Goal: Task Accomplishment & Management: Manage account settings

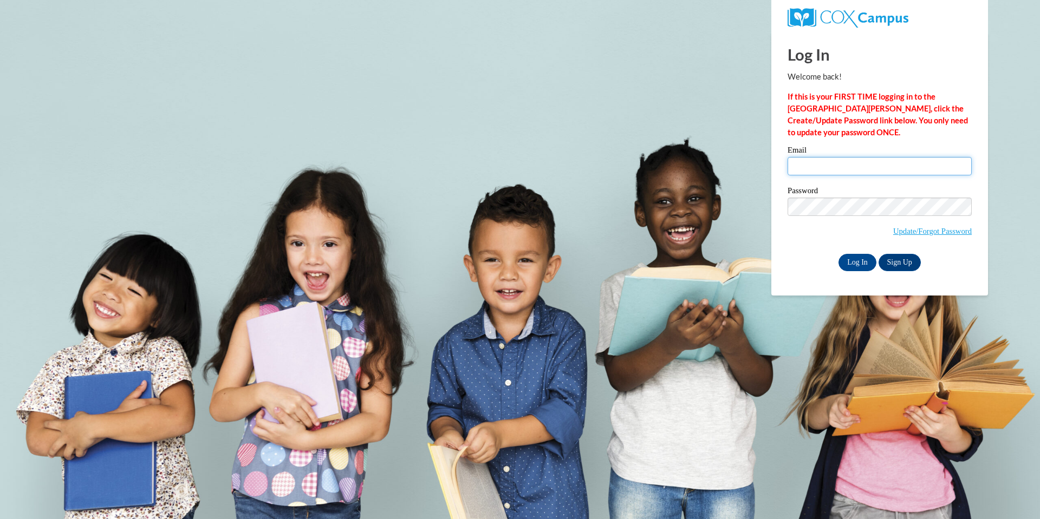
drag, startPoint x: 0, startPoint y: 0, endPoint x: 811, endPoint y: 167, distance: 828.2
click at [811, 167] on input "Email" at bounding box center [879, 166] width 184 height 18
type input "[PERSON_NAME][EMAIL_ADDRESS][DOMAIN_NAME]"
click at [857, 257] on input "Log In" at bounding box center [857, 262] width 38 height 17
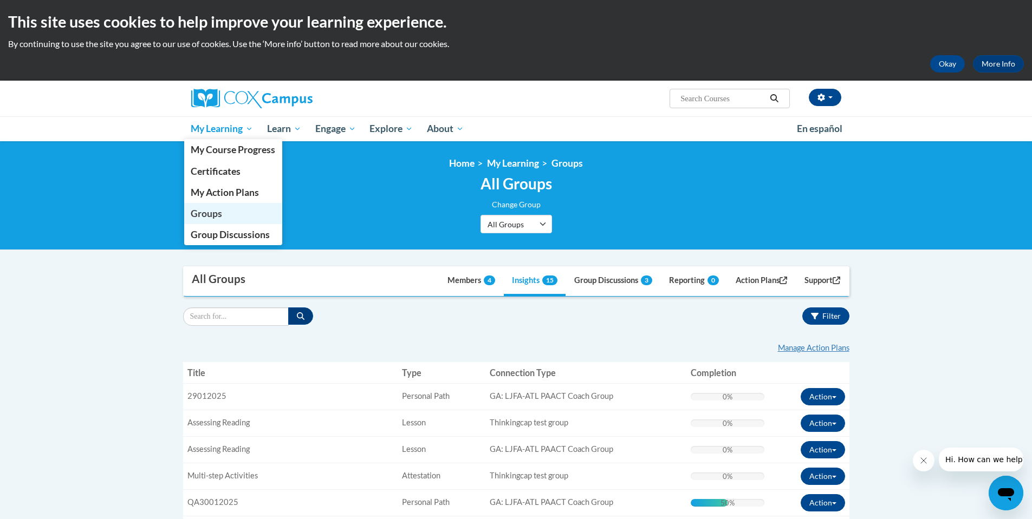
click at [214, 211] on span "Groups" at bounding box center [206, 213] width 31 height 11
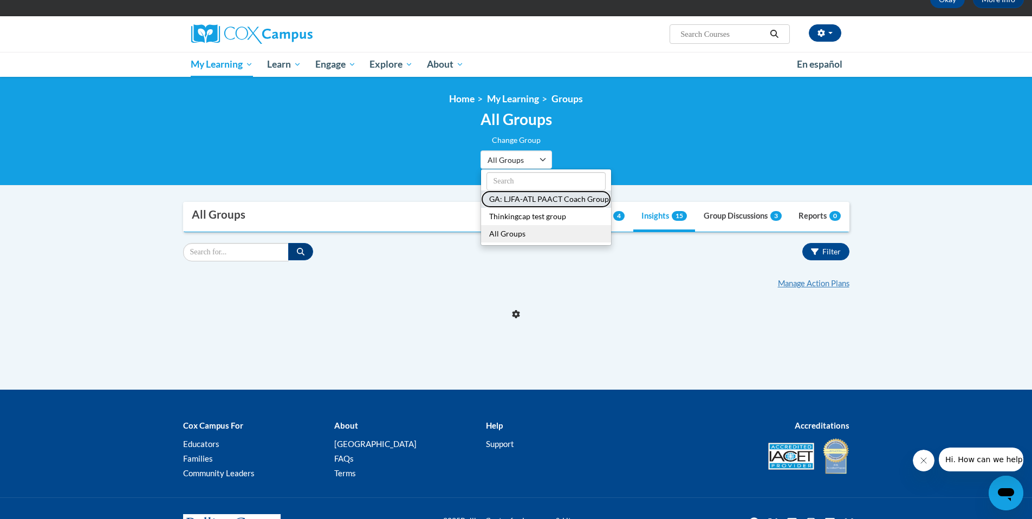
click at [540, 198] on button "GA: LJFA-ATL PAACT Coach Group" at bounding box center [546, 199] width 130 height 17
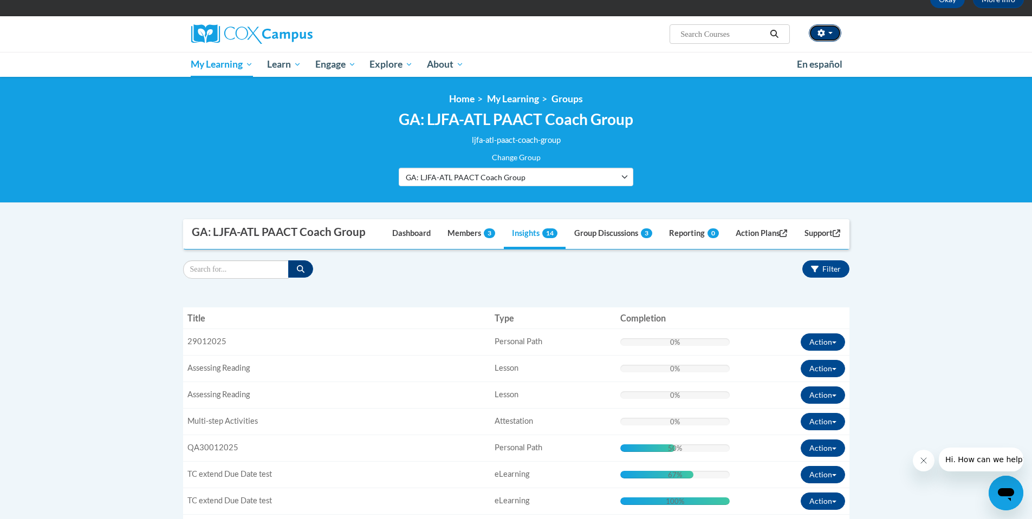
click at [831, 34] on button "button" at bounding box center [824, 32] width 32 height 17
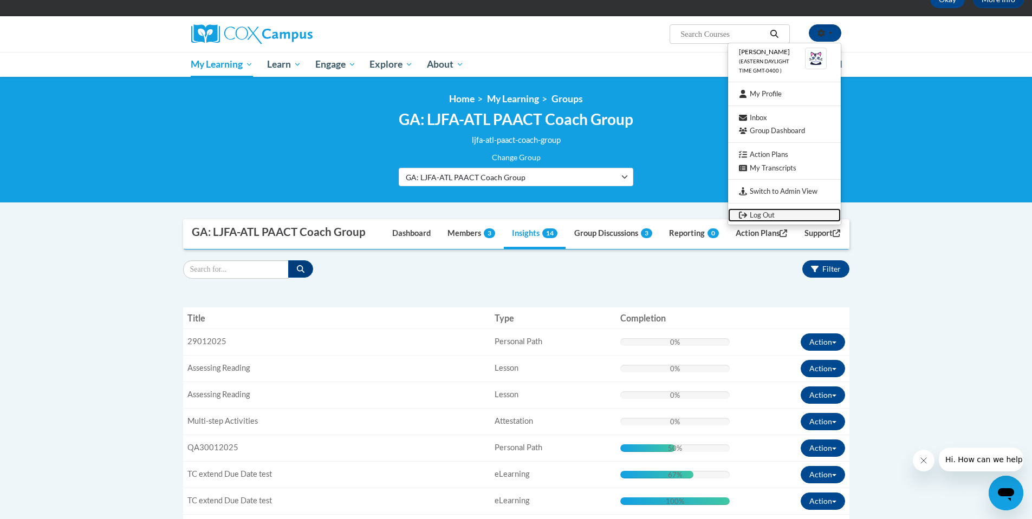
click at [770, 214] on link "Log Out" at bounding box center [784, 215] width 113 height 14
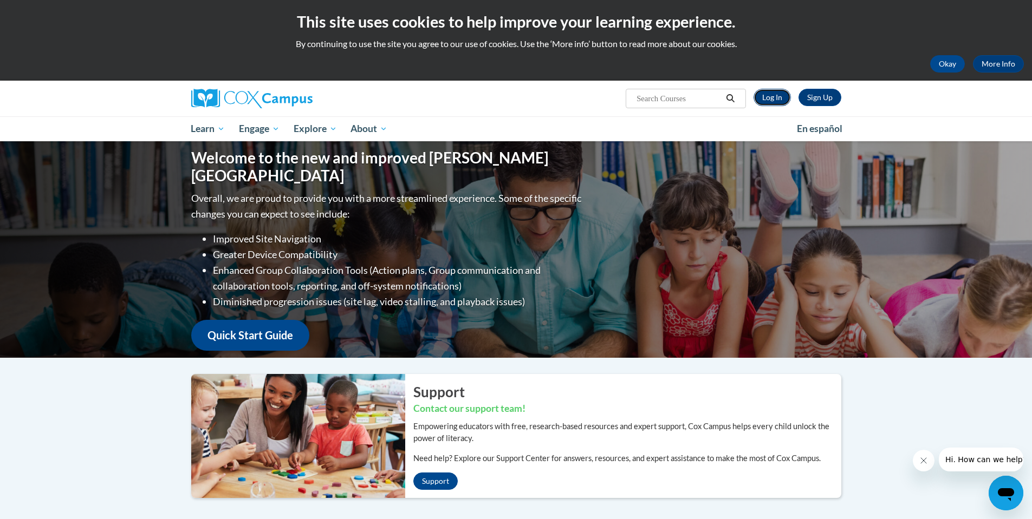
click at [772, 100] on link "Log In" at bounding box center [771, 97] width 37 height 17
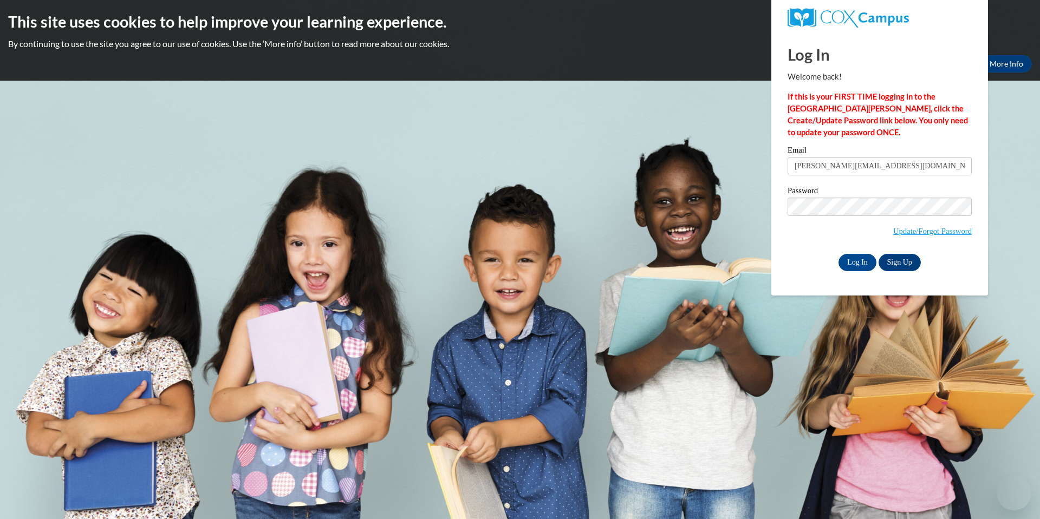
click at [885, 171] on input "sejal@thinkingcap.com" at bounding box center [879, 166] width 184 height 18
type input "sejal@thinkingcap.com:slyons@atlantaspeechschool.org"
click at [854, 257] on input "Log In" at bounding box center [857, 262] width 38 height 17
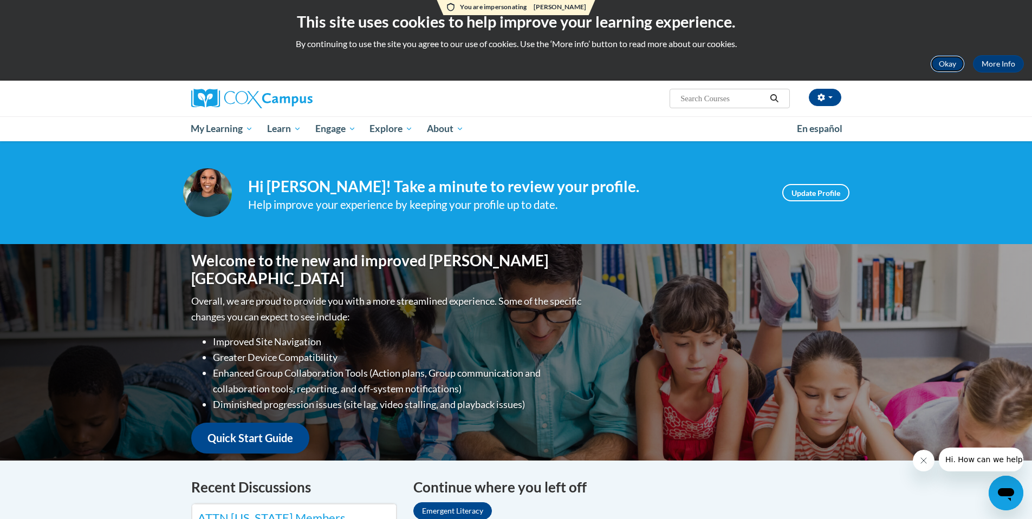
click at [955, 62] on button "Okay" at bounding box center [947, 63] width 35 height 17
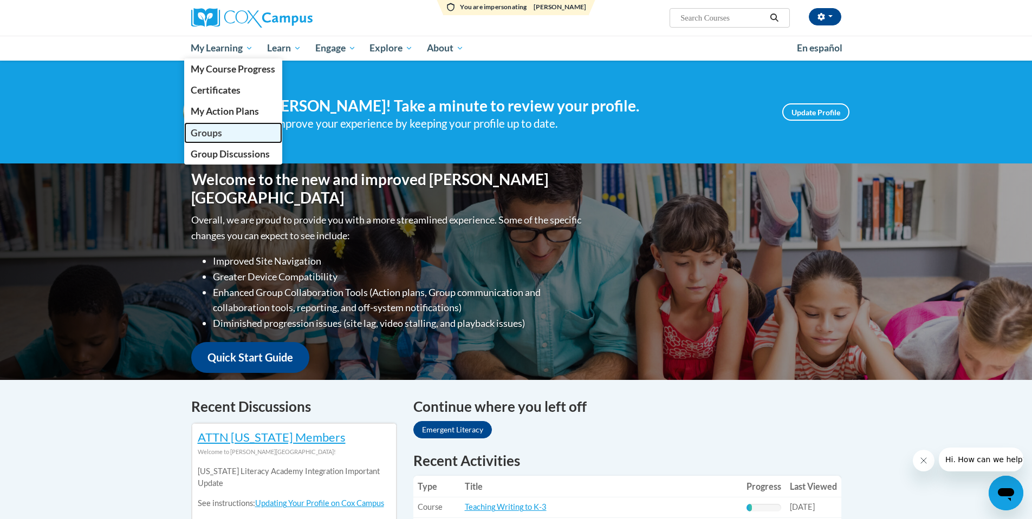
click at [209, 127] on span "Groups" at bounding box center [206, 132] width 31 height 11
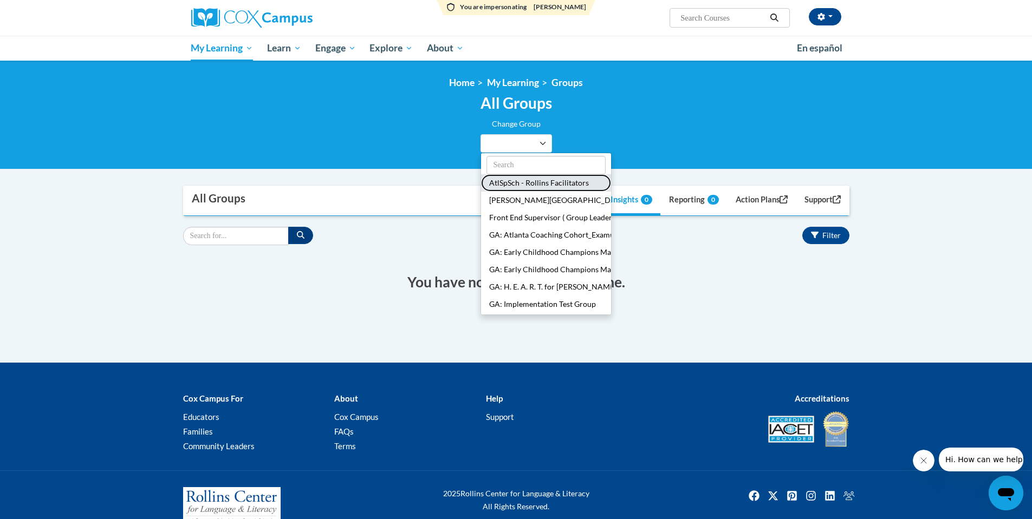
click at [552, 184] on button "AtlSpSch - Rollins Facilitators" at bounding box center [546, 182] width 130 height 17
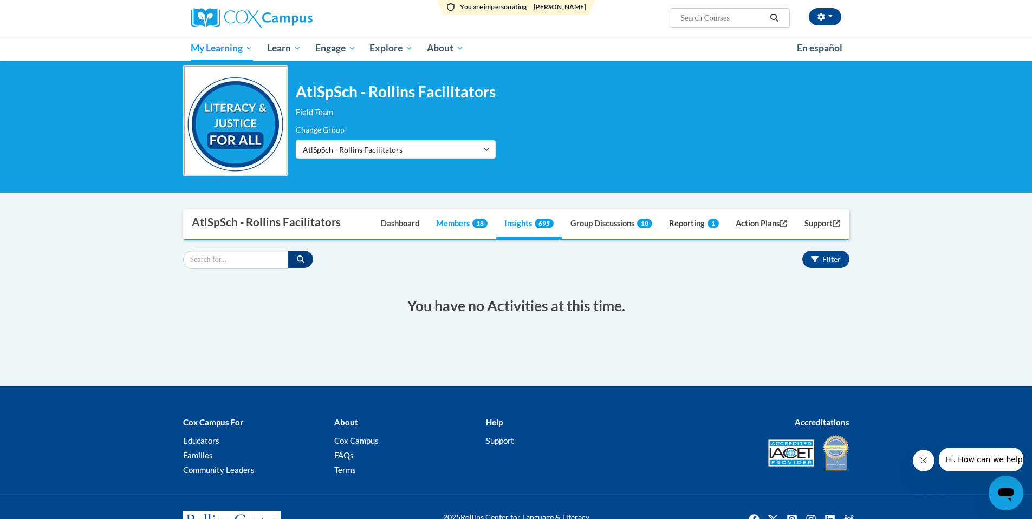
scroll to position [75, 0]
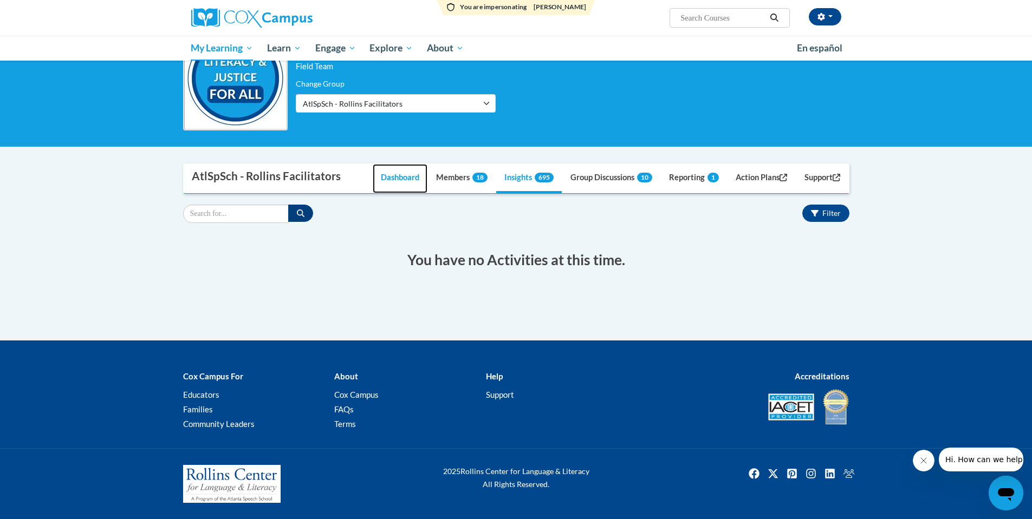
click at [395, 179] on link "Dashboard" at bounding box center [400, 178] width 55 height 29
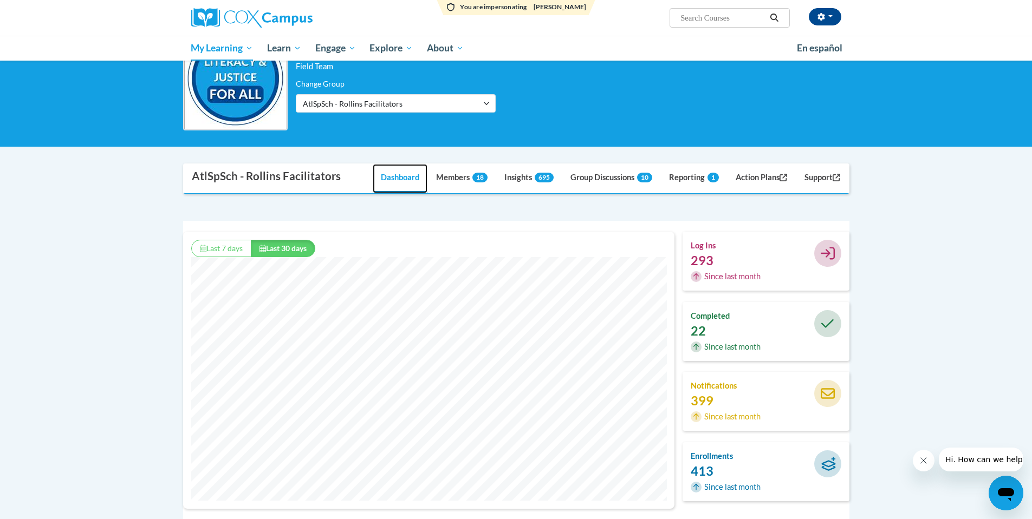
scroll to position [277, 491]
click at [224, 246] on button "Last 7 days" at bounding box center [221, 248] width 60 height 17
click at [309, 246] on button "Last 30 days" at bounding box center [283, 248] width 64 height 17
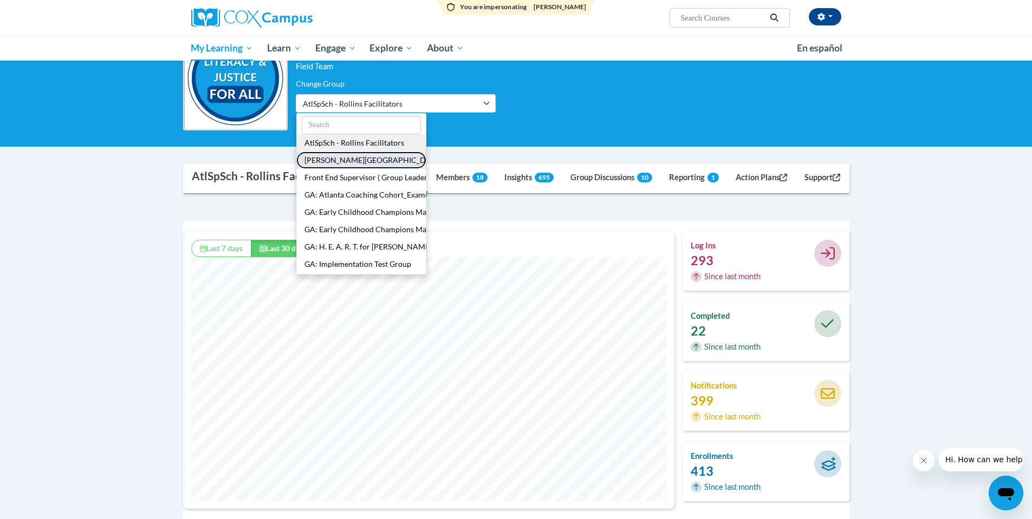
click at [374, 161] on button "[GEOGRAPHIC_DATA]/[GEOGRAPHIC_DATA]" at bounding box center [361, 160] width 130 height 17
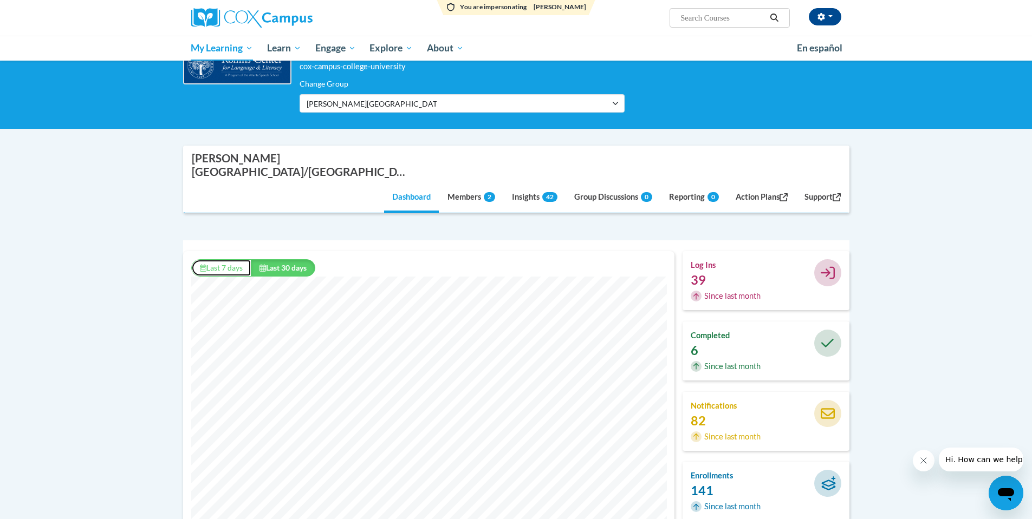
click at [227, 259] on button "Last 7 days" at bounding box center [221, 267] width 60 height 17
click at [304, 259] on button "Last 30 days" at bounding box center [283, 267] width 64 height 17
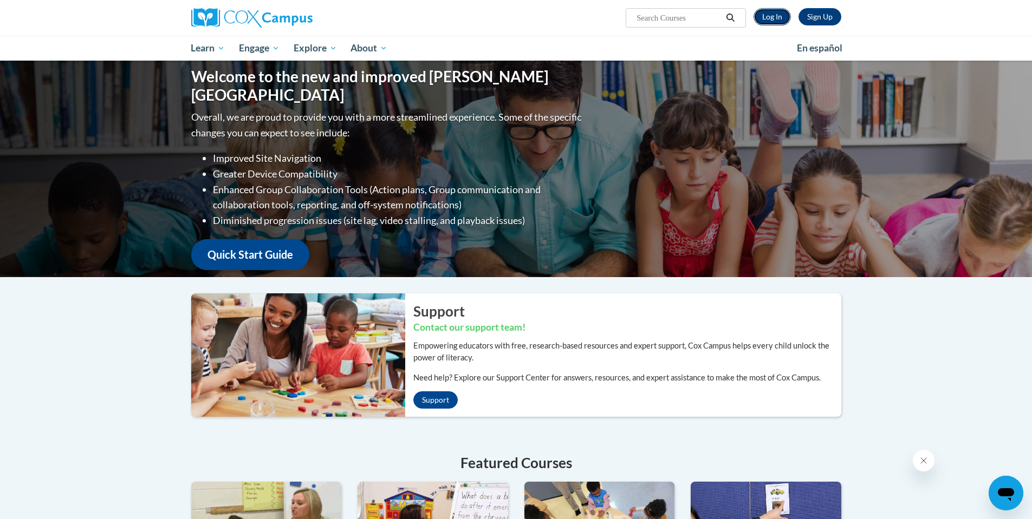
click at [767, 14] on link "Log In" at bounding box center [771, 16] width 37 height 17
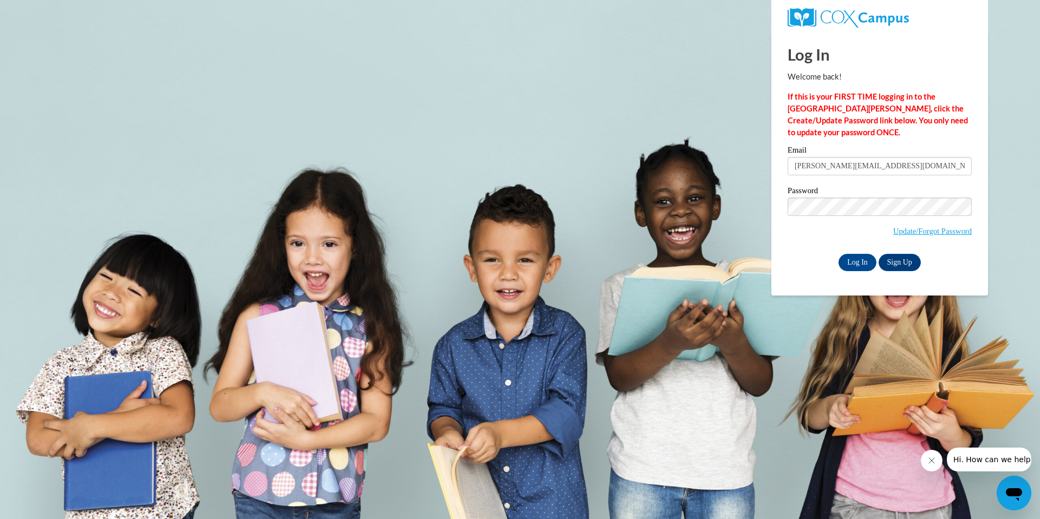
scroll to position [0, 17]
type input "[PERSON_NAME][EMAIL_ADDRESS][DOMAIN_NAME]:[EMAIL_ADDRESS][DOMAIN_NAME]"
drag, startPoint x: 856, startPoint y: 259, endPoint x: 847, endPoint y: 259, distance: 8.7
click at [856, 259] on input "Log In" at bounding box center [857, 262] width 38 height 17
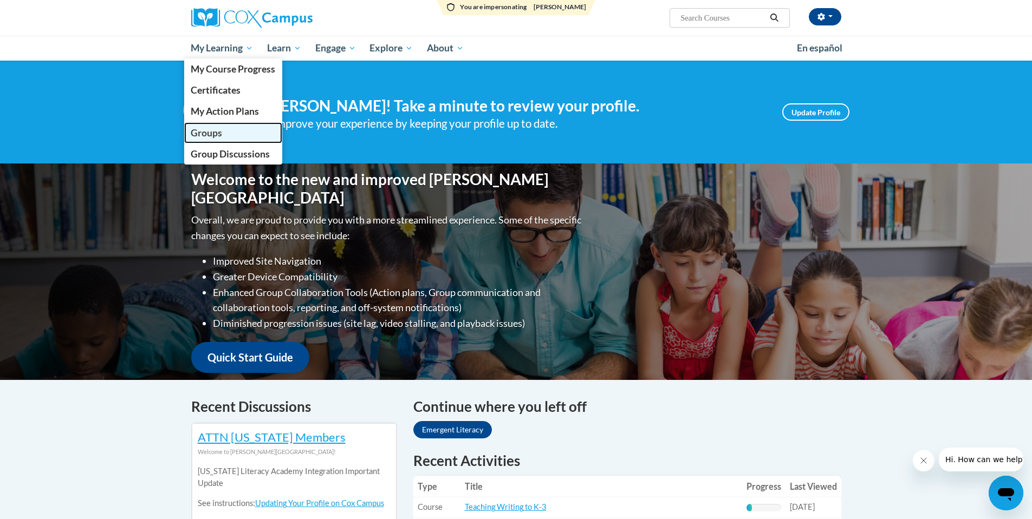
click at [222, 131] on span "Groups" at bounding box center [206, 132] width 31 height 11
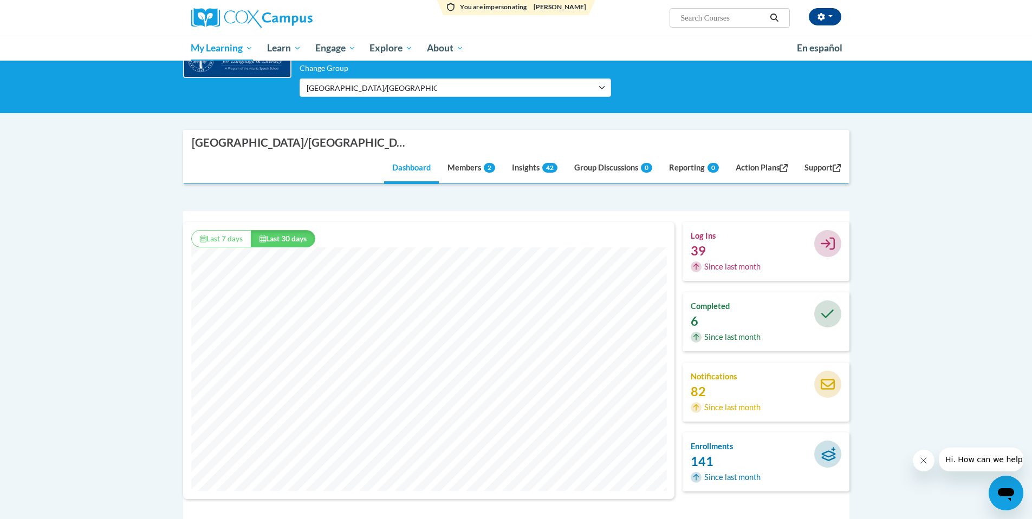
scroll to position [54, 0]
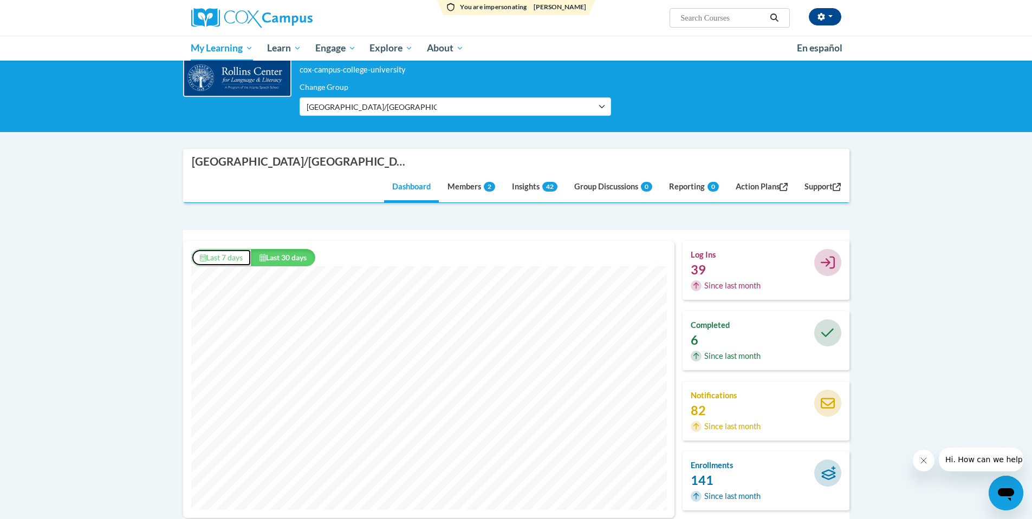
click at [229, 249] on button "Last 7 days" at bounding box center [221, 257] width 60 height 17
click at [295, 249] on button "Last 30 days" at bounding box center [283, 257] width 64 height 17
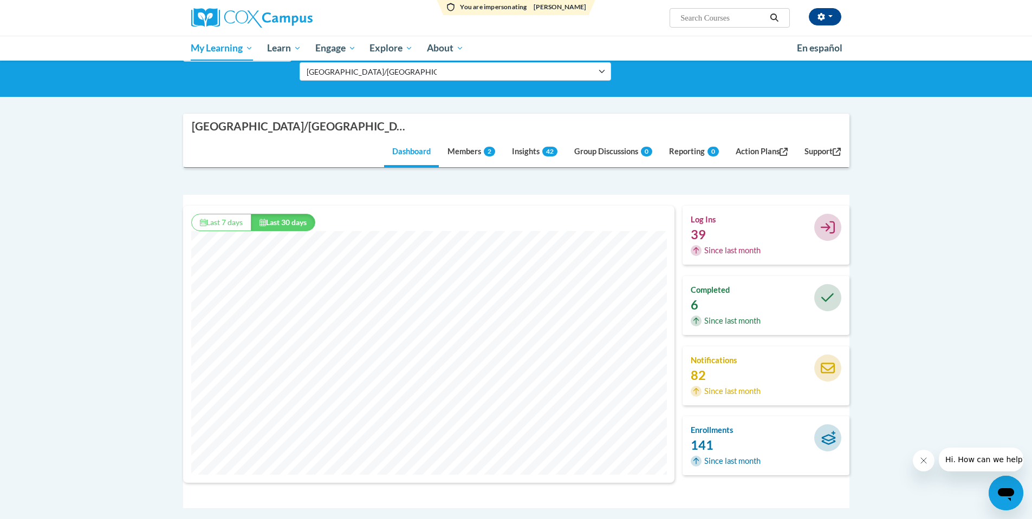
scroll to position [162, 0]
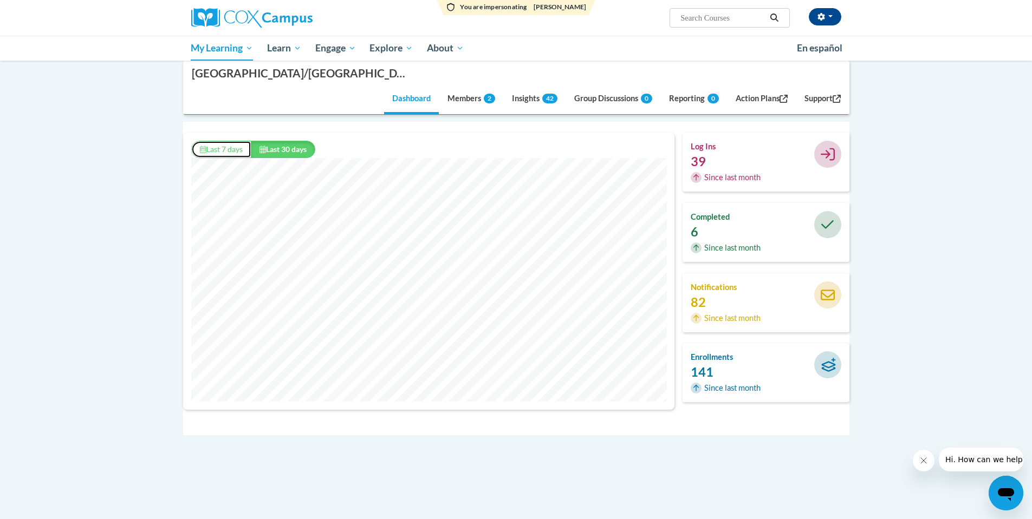
click at [224, 141] on button "Last 7 days" at bounding box center [221, 149] width 60 height 17
click at [298, 141] on button "Last 30 days" at bounding box center [283, 149] width 64 height 17
